Goal: Check status: Check status

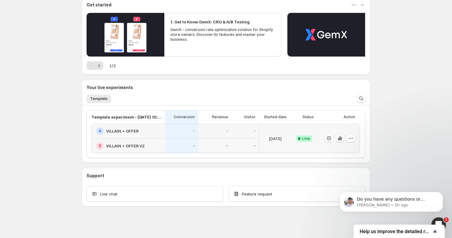
click at [338, 140] on icon "button" at bounding box center [338, 139] width 1 height 2
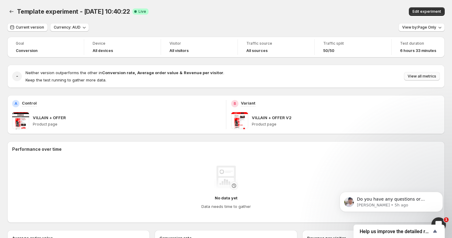
click at [424, 78] on span "View all metrics" at bounding box center [421, 76] width 29 height 5
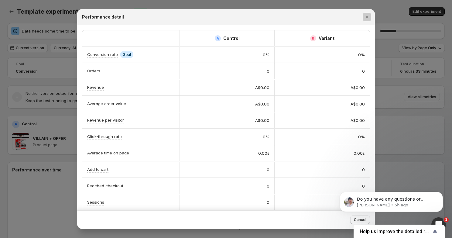
click at [419, 137] on div at bounding box center [226, 119] width 452 height 238
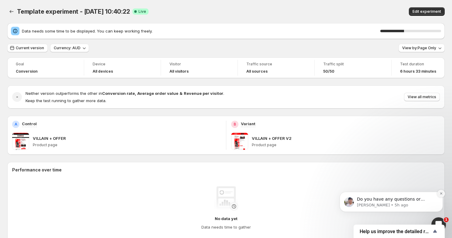
click at [441, 191] on button "Dismiss notification" at bounding box center [441, 193] width 8 height 8
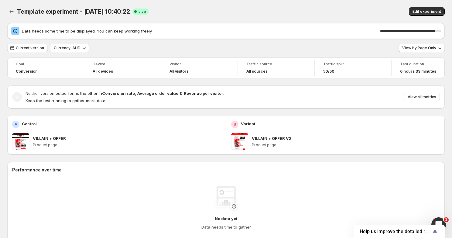
click at [338, 27] on div "Data needs some time to be displayed. You can keep working freely. 90 %" at bounding box center [226, 31] width 430 height 9
click at [365, 46] on div "Current version Currency: AUD View by: Page Only" at bounding box center [225, 48] width 437 height 9
click at [142, 31] on span "Data needs some time to be displayed. You can keep working freely." at bounding box center [201, 31] width 358 height 6
click at [83, 49] on icon "button" at bounding box center [84, 48] width 6 height 6
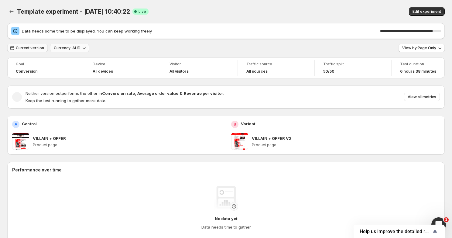
click at [35, 48] on span "Current version" at bounding box center [30, 48] width 28 height 5
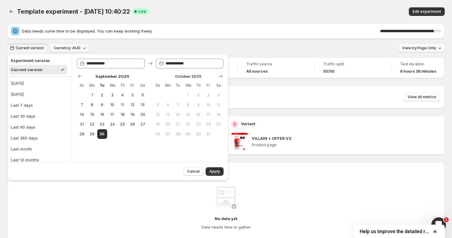
click at [36, 44] on button "Current version" at bounding box center [27, 48] width 40 height 9
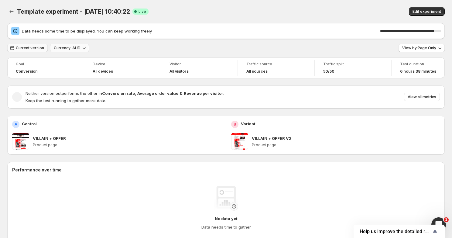
click at [36, 44] on button "Current version" at bounding box center [27, 48] width 40 height 9
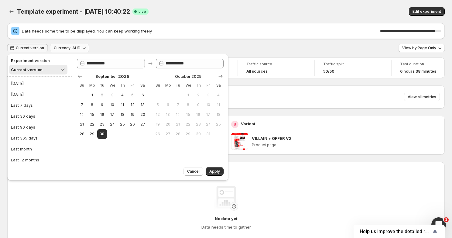
click at [37, 48] on span "Current version" at bounding box center [30, 48] width 28 height 5
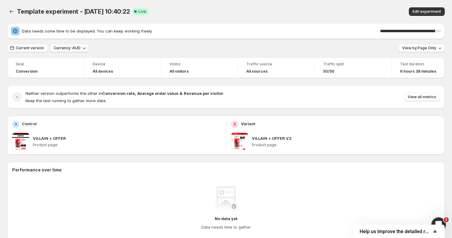
click at [436, 32] on div "90 %" at bounding box center [410, 31] width 61 height 2
click at [243, 144] on span at bounding box center [239, 141] width 17 height 17
click at [276, 138] on p "VILLAIN + OFFER V2" at bounding box center [272, 138] width 40 height 6
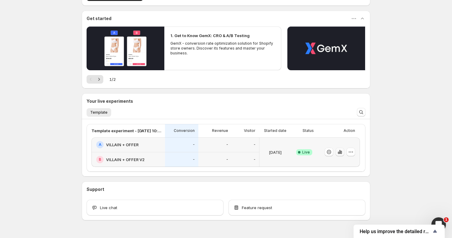
scroll to position [60, 0]
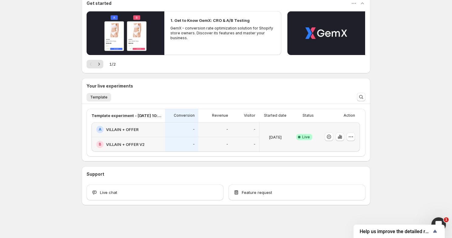
click at [137, 143] on h2 "VILLAIN + OFFER V2" at bounding box center [125, 144] width 39 height 6
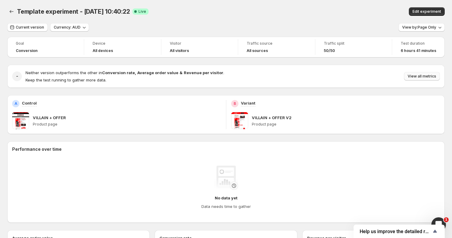
click at [419, 76] on span "View all metrics" at bounding box center [421, 76] width 29 height 5
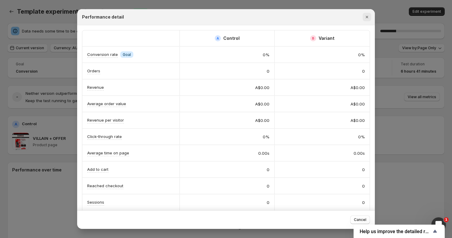
click at [366, 17] on icon "Close" at bounding box center [367, 17] width 6 height 6
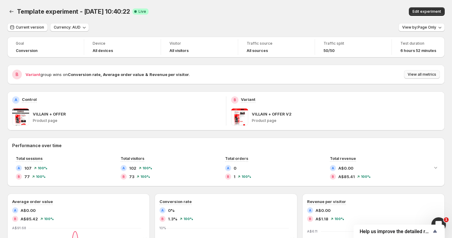
click at [421, 75] on span "View all metrics" at bounding box center [421, 74] width 29 height 5
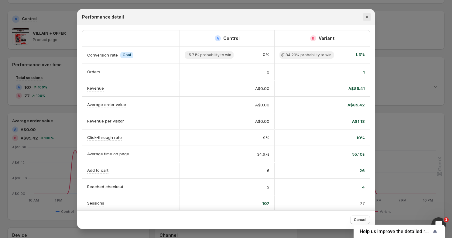
click at [367, 17] on icon "Close" at bounding box center [367, 17] width 6 height 6
